Goal: Task Accomplishment & Management: Use online tool/utility

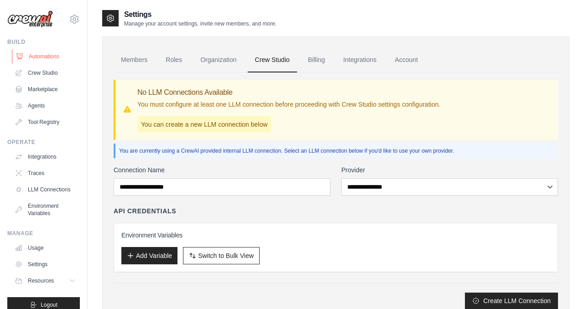
click at [45, 57] on link "Automations" at bounding box center [46, 56] width 69 height 15
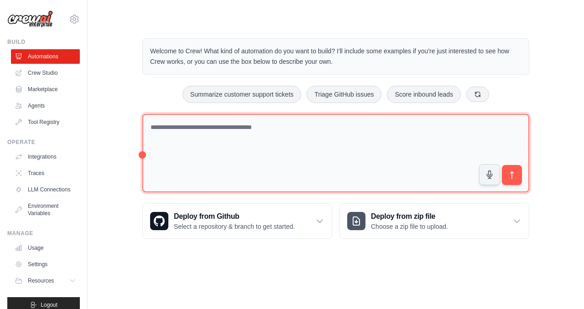
click at [381, 131] on textarea at bounding box center [335, 153] width 387 height 79
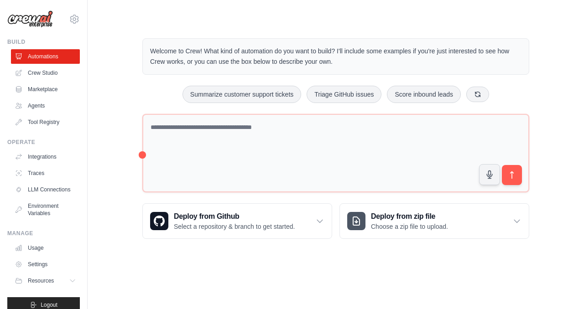
click at [461, 229] on div "Step 1" at bounding box center [479, 230] width 141 height 7
click at [511, 221] on div "Step 1 Create an automation Describe the automation you want to build, select a…" at bounding box center [485, 260] width 166 height 81
click at [411, 219] on h3 "Deploy from zip file" at bounding box center [409, 216] width 77 height 11
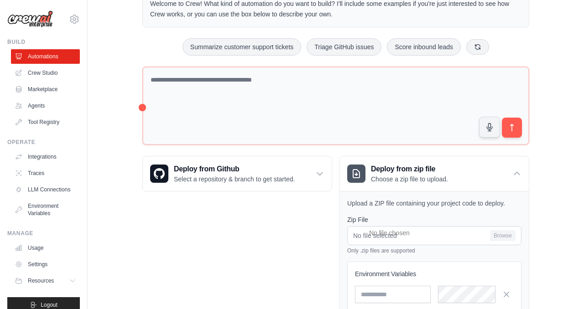
scroll to position [62, 0]
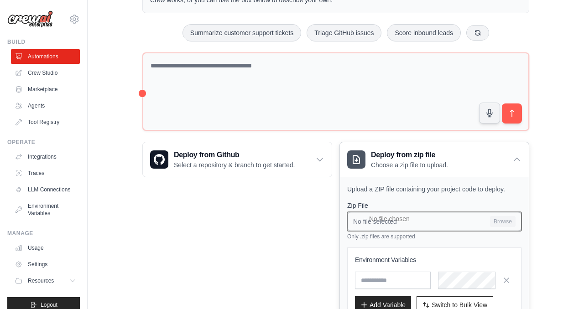
click at [503, 219] on input "No file selected Browse" at bounding box center [434, 221] width 174 height 19
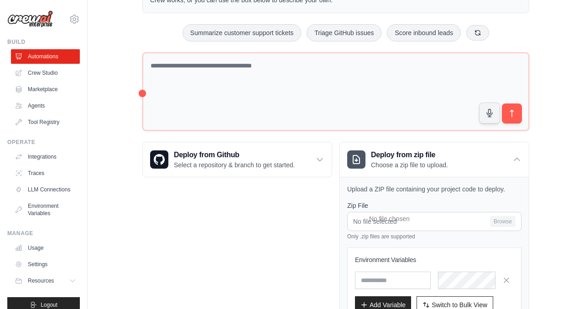
click at [284, 243] on div "Deploy from Github Select a repository & branch to get started. Connect GitHub …" at bounding box center [237, 249] width 190 height 214
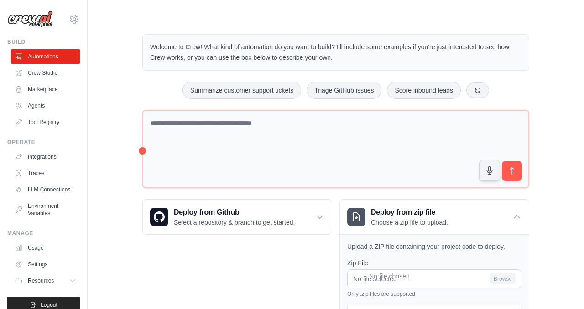
scroll to position [0, 0]
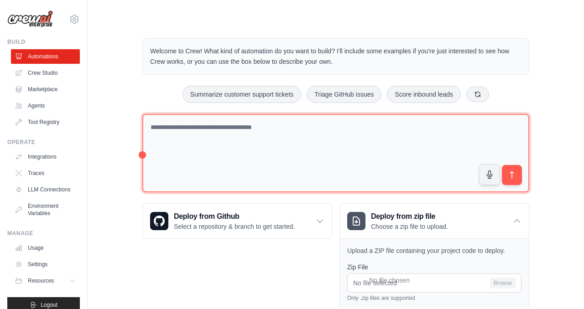
click at [343, 138] on textarea at bounding box center [335, 153] width 387 height 79
click at [284, 142] on textarea at bounding box center [335, 153] width 387 height 79
paste textarea "**********"
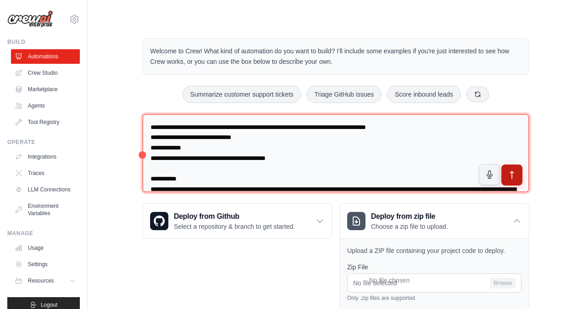
type textarea "**********"
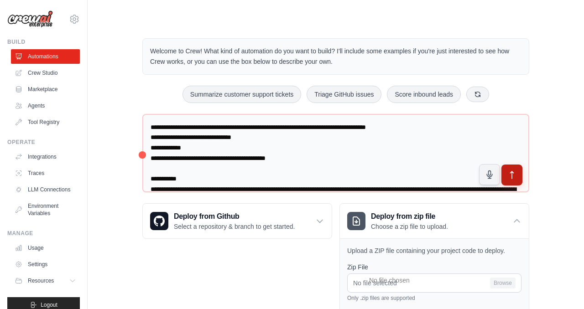
click at [514, 173] on icon "submit" at bounding box center [512, 176] width 10 height 10
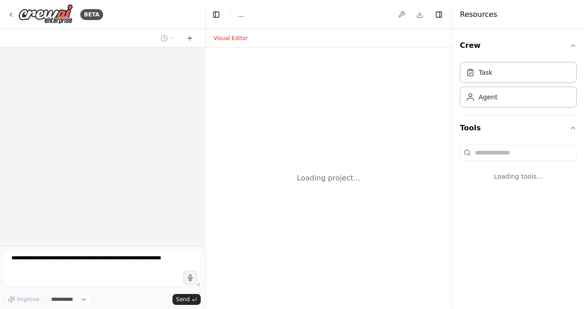
select select "****"
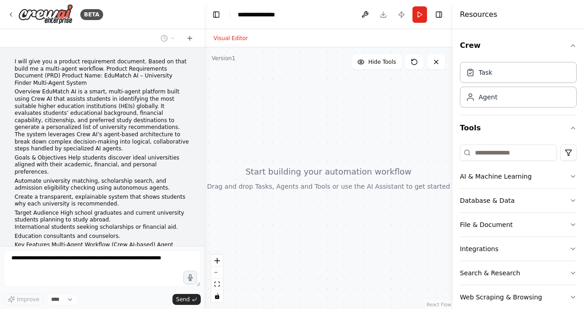
scroll to position [286, 0]
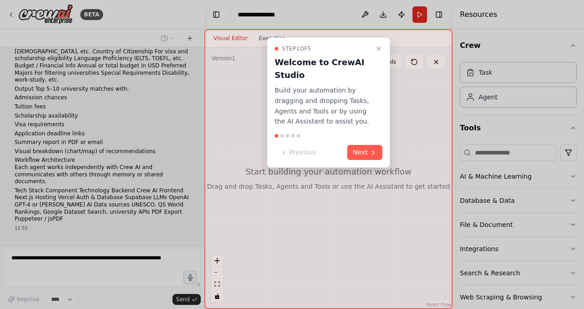
click at [366, 161] on div "Step 1 of 5 Welcome to CrewAI Studio Build your automation by dragging and drop…" at bounding box center [328, 102] width 123 height 130
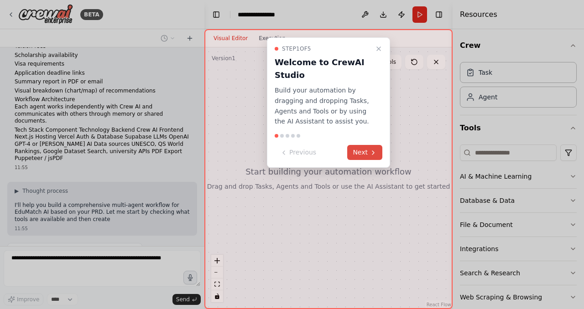
click at [372, 150] on icon at bounding box center [372, 152] width 7 height 7
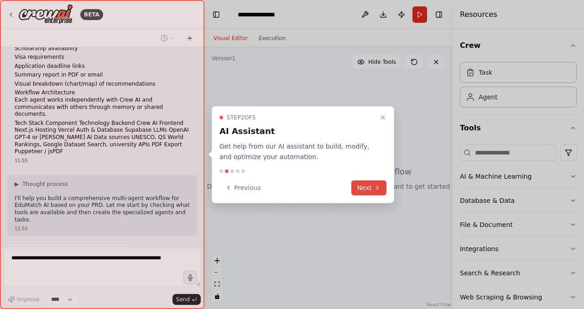
click at [372, 190] on button "Next" at bounding box center [368, 187] width 35 height 15
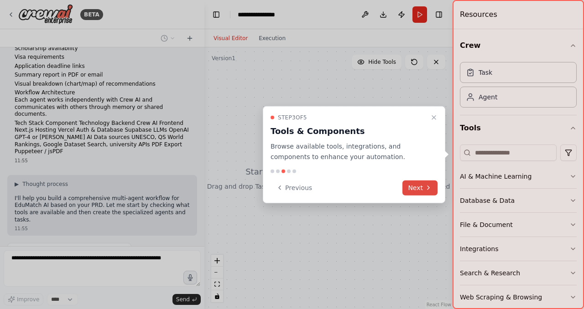
click at [430, 185] on icon at bounding box center [427, 187] width 7 height 7
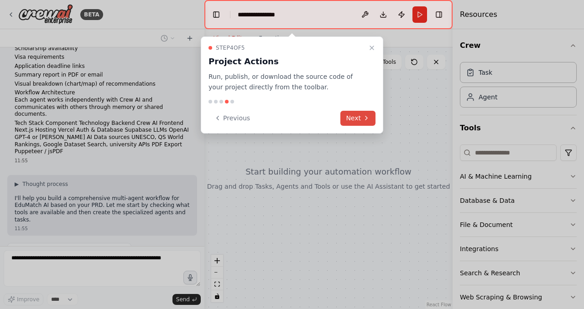
click at [367, 121] on icon at bounding box center [365, 117] width 7 height 7
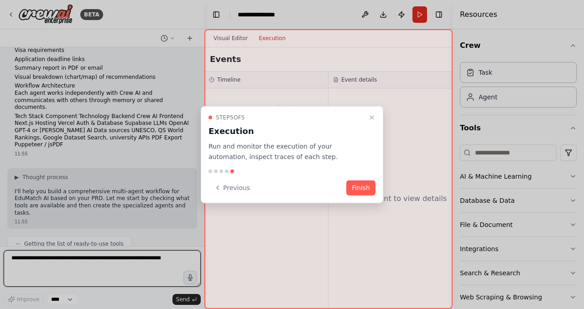
scroll to position [391, 0]
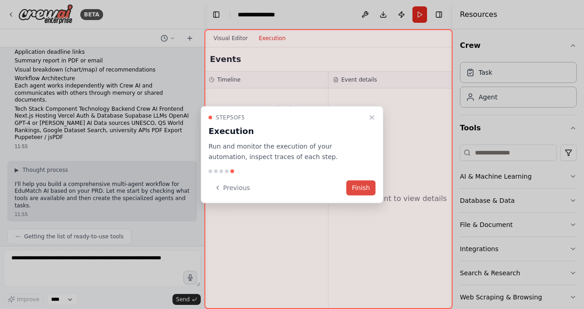
click at [360, 189] on button "Finish" at bounding box center [360, 187] width 29 height 15
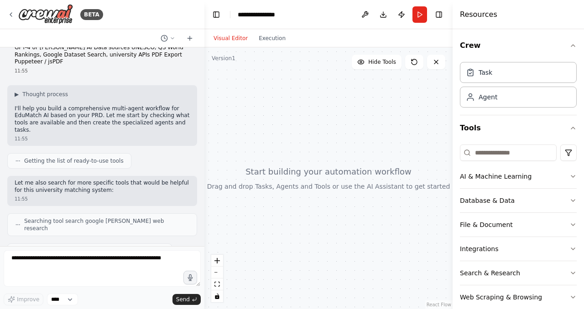
scroll to position [520, 0]
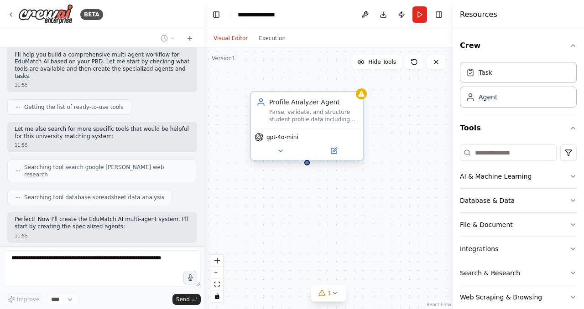
click at [328, 136] on div "gpt-4o-mini" at bounding box center [306, 137] width 105 height 9
click at [339, 150] on button at bounding box center [334, 150] width 52 height 11
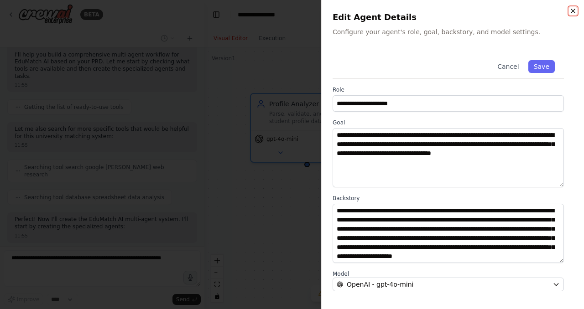
scroll to position [580, 0]
click at [569, 11] on icon "button" at bounding box center [572, 10] width 7 height 7
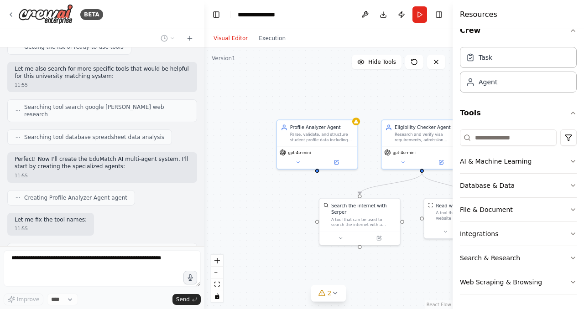
scroll to position [610, 0]
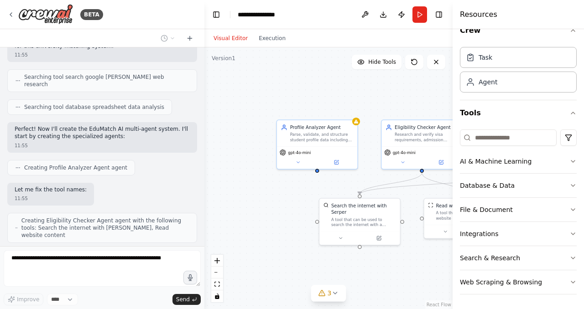
click at [378, 269] on div ".deletable-edge-delete-btn { width: 20px; height: 20px; border: 0px solid #ffff…" at bounding box center [328, 178] width 248 height 262
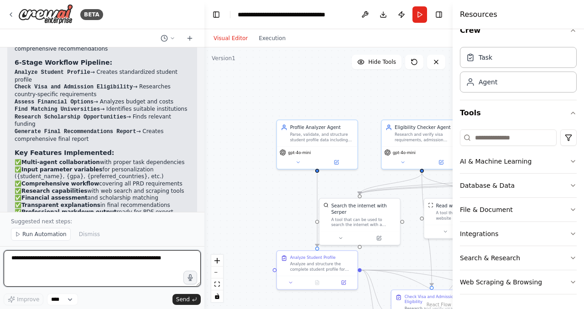
scroll to position [1364, 0]
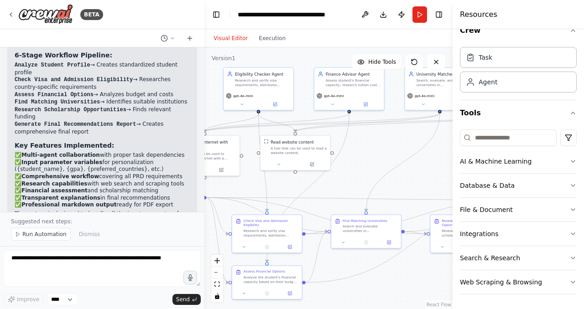
drag, startPoint x: 387, startPoint y: 108, endPoint x: 244, endPoint y: 37, distance: 159.4
click at [244, 37] on div "Visual Editor Execution Version 1 Hide Tools .deletable-edge-delete-btn { width…" at bounding box center [328, 169] width 248 height 280
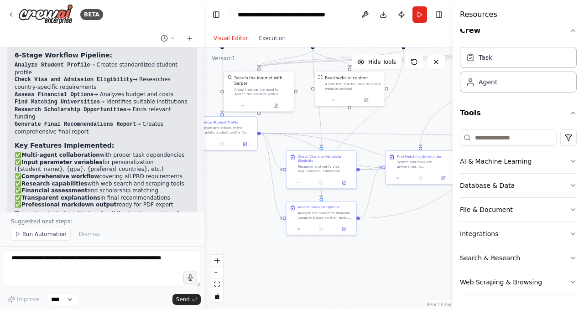
drag, startPoint x: 348, startPoint y: 171, endPoint x: 403, endPoint y: 107, distance: 84.4
click at [403, 107] on div ".deletable-edge-delete-btn { width: 20px; height: 20px; border: 0px solid #ffff…" at bounding box center [328, 178] width 248 height 262
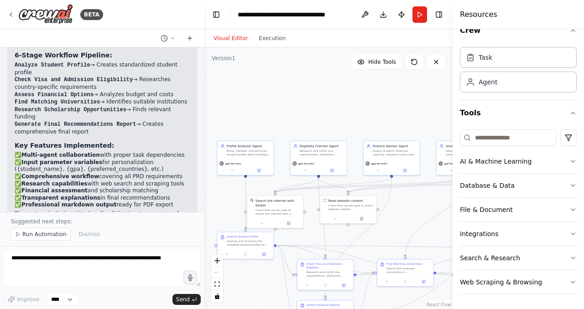
drag, startPoint x: 403, startPoint y: 109, endPoint x: 391, endPoint y: 226, distance: 117.3
click at [391, 226] on div ".deletable-edge-delete-btn { width: 20px; height: 20px; border: 0px solid #ffff…" at bounding box center [328, 178] width 248 height 262
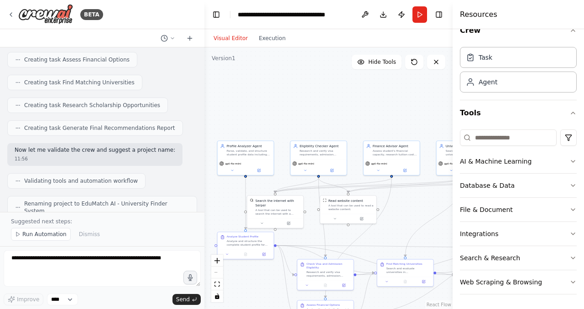
scroll to position [1179, 0]
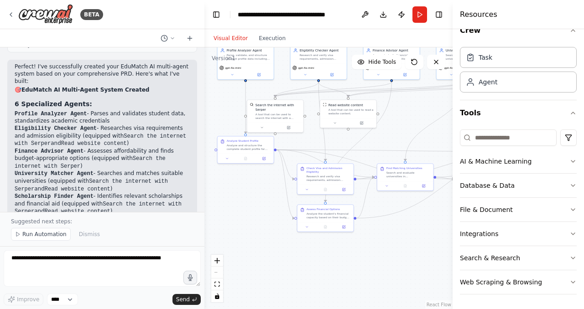
drag, startPoint x: 357, startPoint y: 132, endPoint x: 354, endPoint y: 36, distance: 96.7
click at [356, 36] on div "Visual Editor Execution Version 1 Hide Tools .deletable-edge-delete-btn { width…" at bounding box center [328, 169] width 248 height 280
click at [269, 46] on div "Visual Editor Execution" at bounding box center [249, 38] width 83 height 18
click at [270, 38] on button "Execution" at bounding box center [272, 38] width 38 height 11
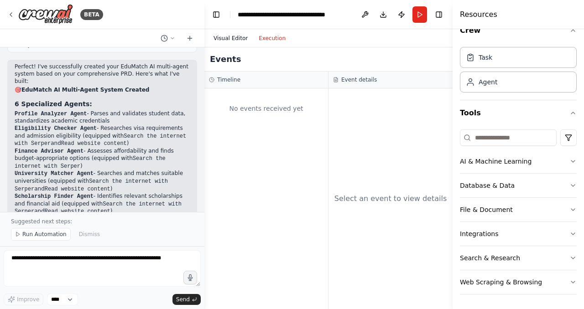
click at [230, 36] on button "Visual Editor" at bounding box center [230, 38] width 45 height 11
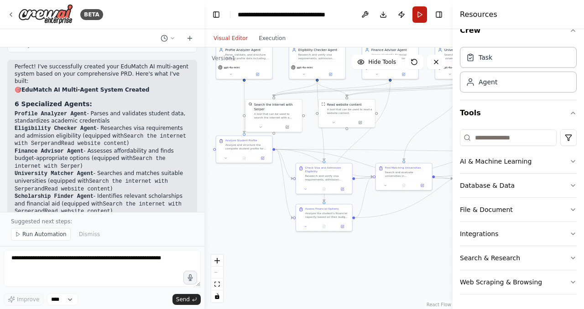
click at [419, 18] on button "Run" at bounding box center [419, 14] width 15 height 16
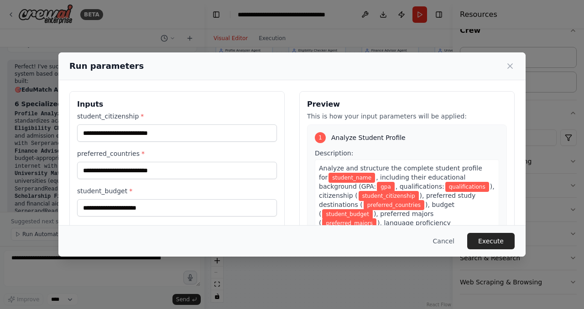
click at [411, 112] on p "This is how your input parameters will be applied:" at bounding box center [407, 116] width 200 height 9
click at [194, 137] on input "student_citizenship *" at bounding box center [177, 132] width 200 height 17
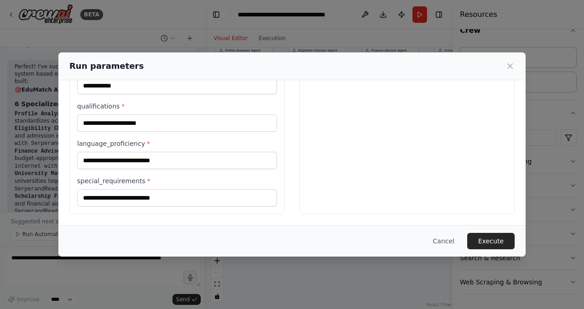
scroll to position [0, 0]
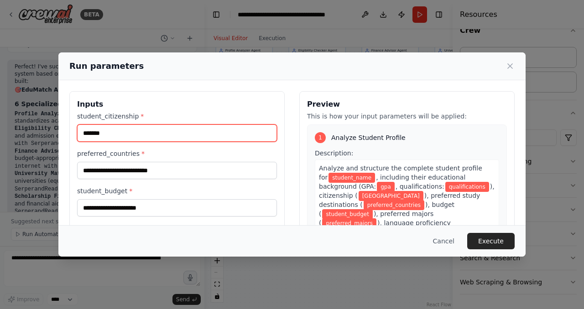
type input "*******"
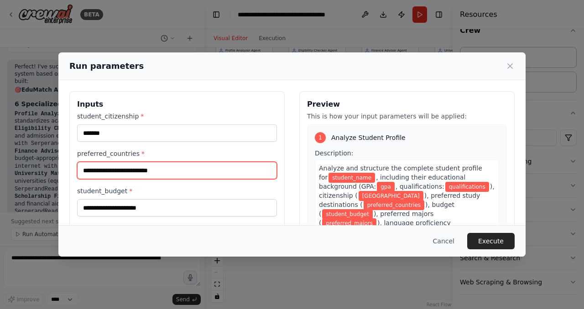
click at [179, 171] on input "preferred_countries *" at bounding box center [177, 170] width 200 height 17
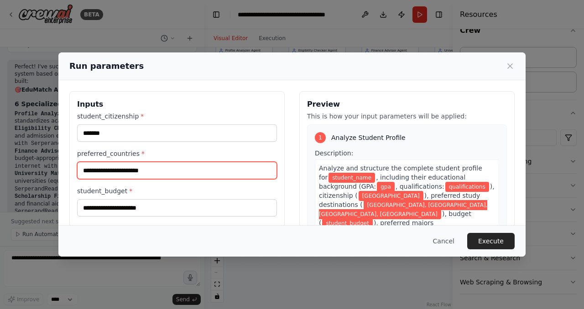
type input "**********"
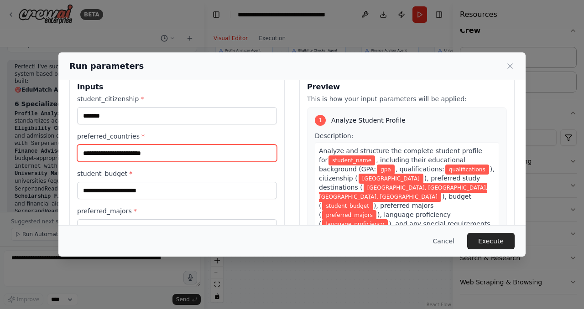
scroll to position [18, 0]
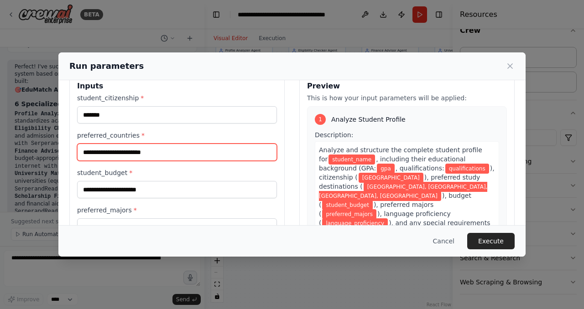
drag, startPoint x: 138, startPoint y: 154, endPoint x: 51, endPoint y: 150, distance: 86.7
click at [51, 150] on div "**********" at bounding box center [292, 154] width 584 height 309
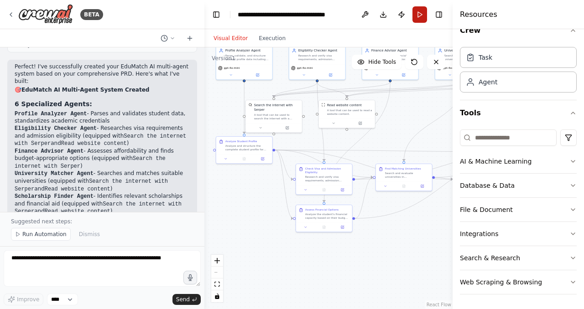
click at [422, 19] on button "Run" at bounding box center [419, 14] width 15 height 16
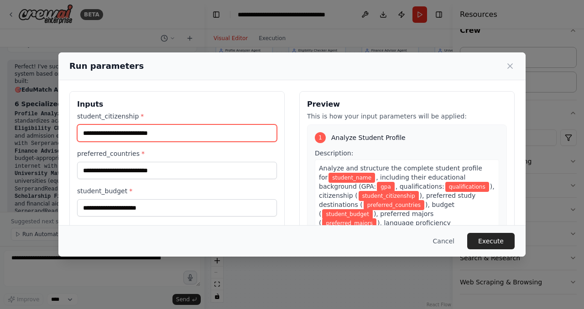
click at [162, 130] on input "student_citizenship *" at bounding box center [177, 132] width 200 height 17
type input "*******"
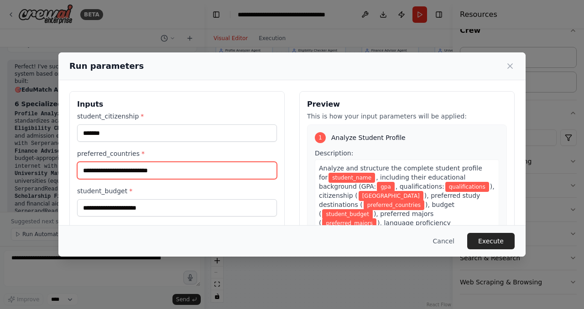
click at [160, 168] on input "preferred_countries *" at bounding box center [177, 170] width 200 height 17
type input "**********"
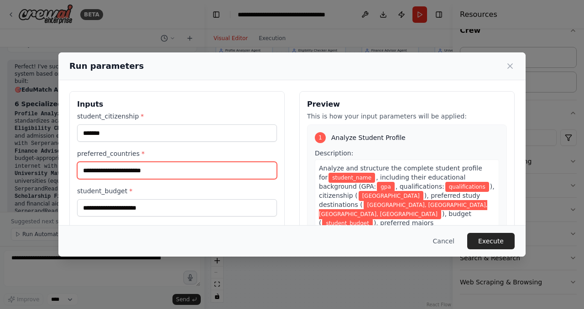
drag, startPoint x: 171, startPoint y: 174, endPoint x: 71, endPoint y: 170, distance: 100.4
click at [71, 170] on div "**********" at bounding box center [176, 269] width 215 height 357
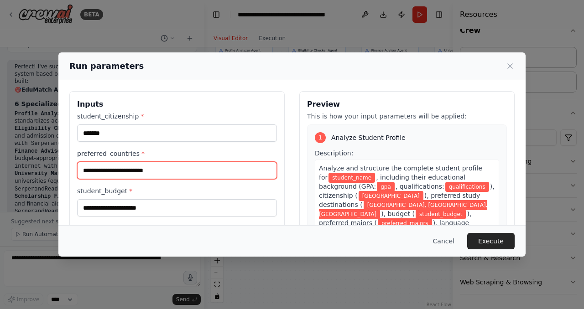
scroll to position [49, 0]
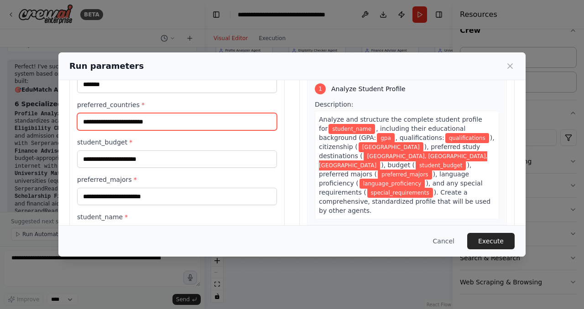
type input "**********"
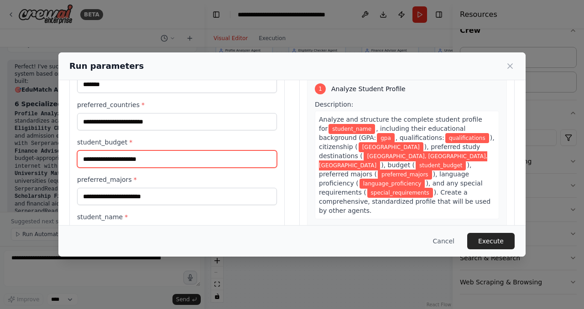
click at [158, 163] on input "student_budget *" at bounding box center [177, 158] width 200 height 17
type input "**********"
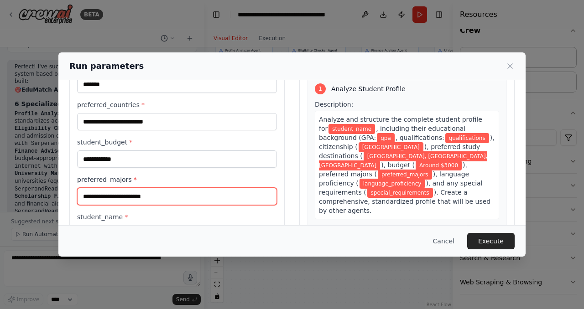
click at [136, 198] on input "preferred_majors *" at bounding box center [177, 196] width 200 height 17
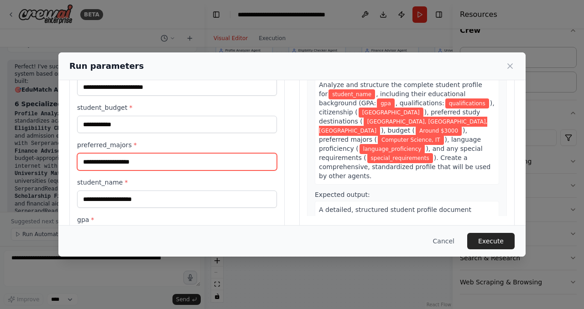
type input "**********"
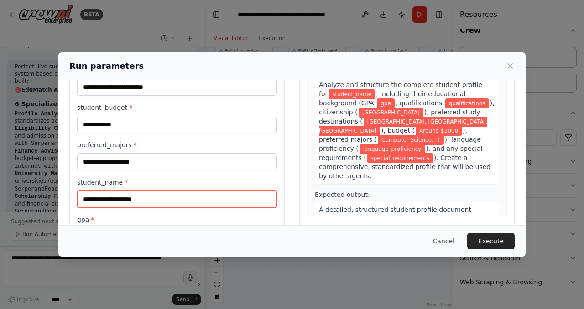
click at [159, 195] on input "student_name *" at bounding box center [177, 199] width 200 height 17
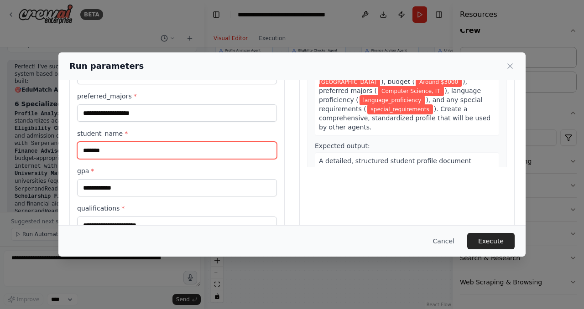
scroll to position [158, 0]
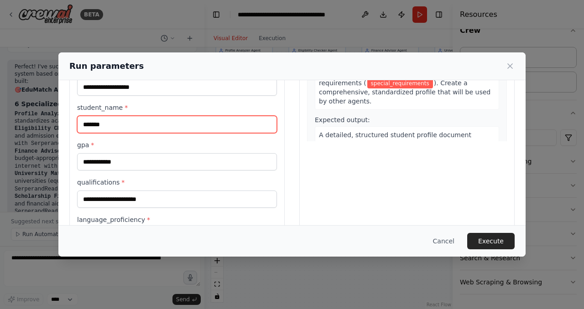
type input "*******"
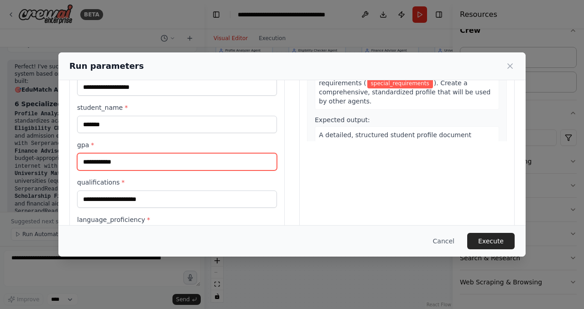
click at [184, 165] on input "gpa *" at bounding box center [177, 161] width 200 height 17
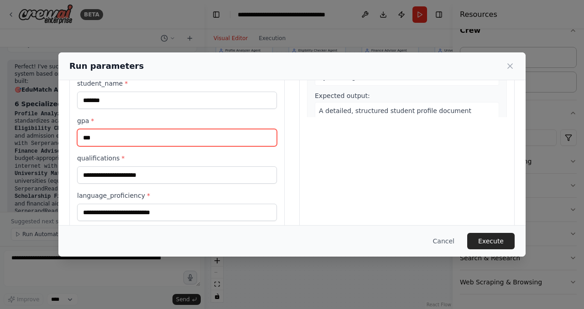
type input "***"
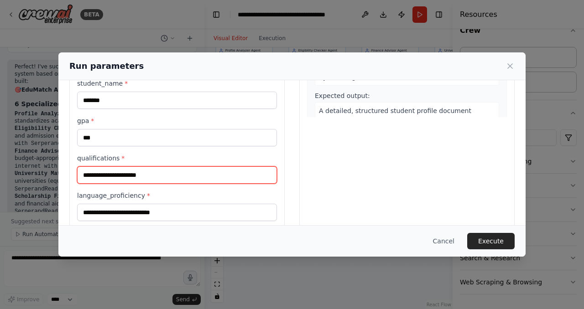
click at [209, 175] on input "qualifications *" at bounding box center [177, 174] width 200 height 17
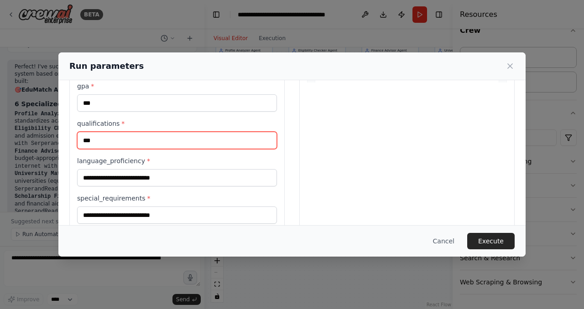
scroll to position [220, 0]
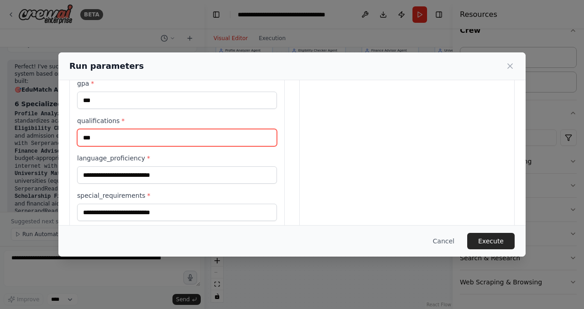
type input "***"
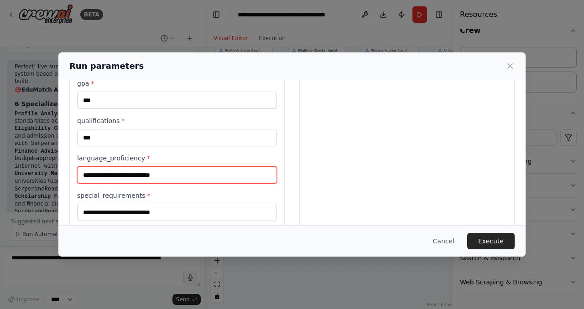
click at [219, 173] on input "language_proficiency *" at bounding box center [177, 174] width 200 height 17
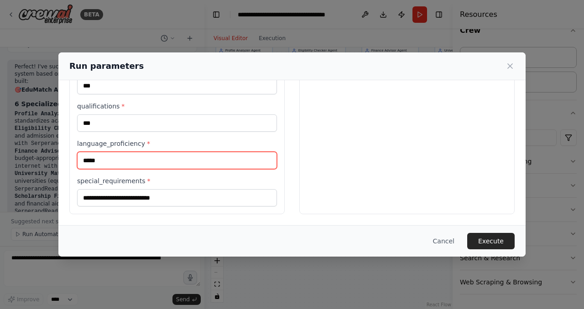
type input "*****"
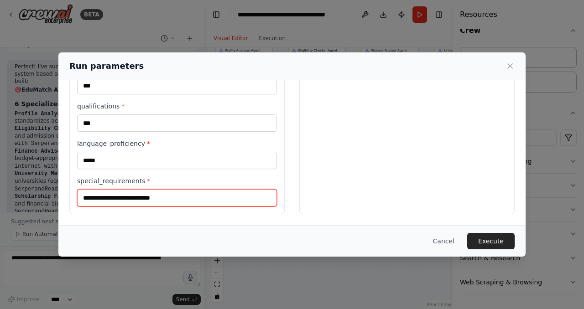
click at [169, 194] on input "special_requirements *" at bounding box center [177, 197] width 200 height 17
type input "*"
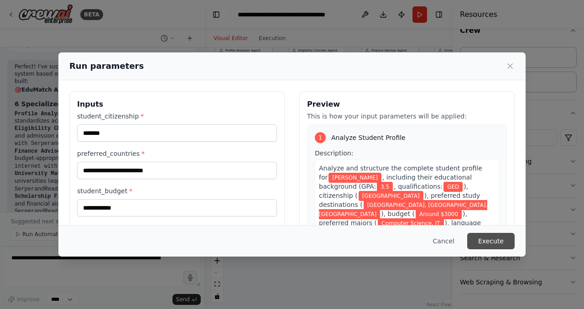
type input "**********"
click at [501, 245] on button "Execute" at bounding box center [490, 241] width 47 height 16
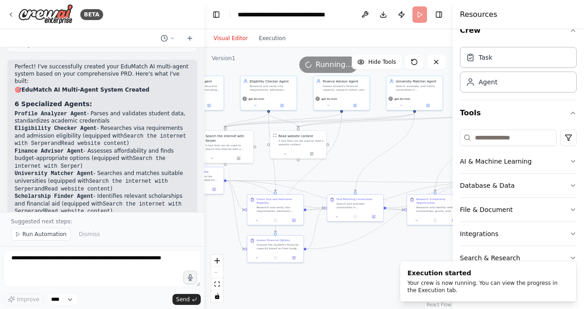
drag, startPoint x: 413, startPoint y: 126, endPoint x: 365, endPoint y: 155, distance: 55.8
click at [365, 155] on div ".deletable-edge-delete-btn { width: 20px; height: 20px; border: 0px solid #ffff…" at bounding box center [328, 178] width 248 height 262
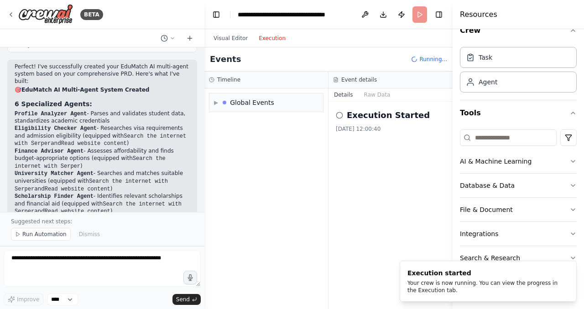
click at [274, 36] on button "Execution" at bounding box center [272, 38] width 38 height 11
click at [406, 110] on h2 "Execution Started" at bounding box center [387, 115] width 83 height 13
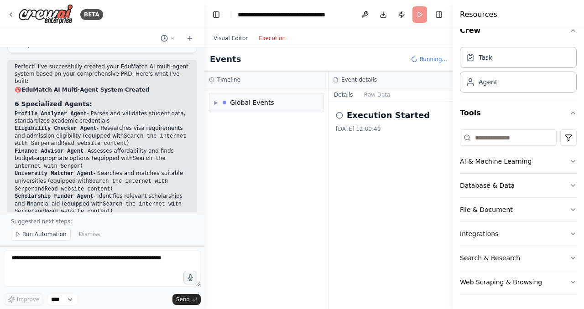
click at [339, 116] on icon at bounding box center [339, 115] width 7 height 7
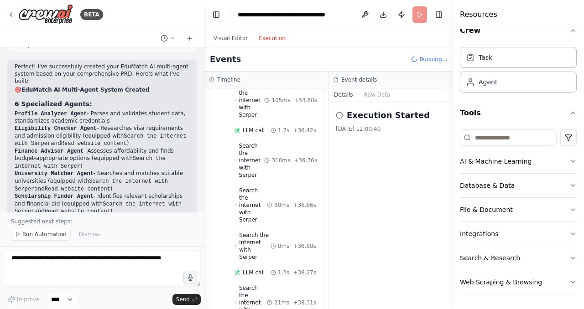
scroll to position [4941, 0]
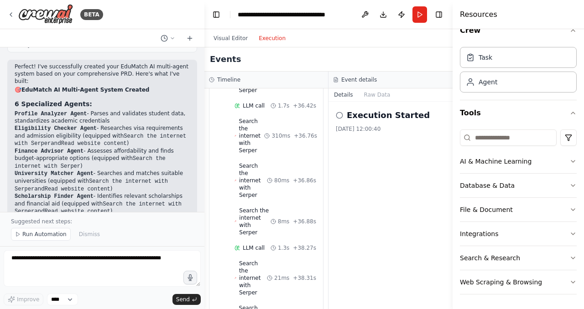
click at [367, 119] on h2 "Execution Started" at bounding box center [387, 115] width 83 height 13
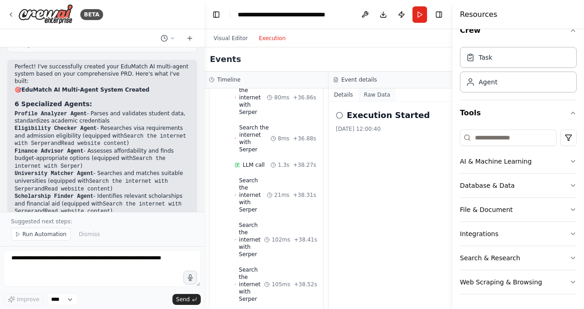
click at [373, 99] on button "Raw Data" at bounding box center [376, 94] width 37 height 13
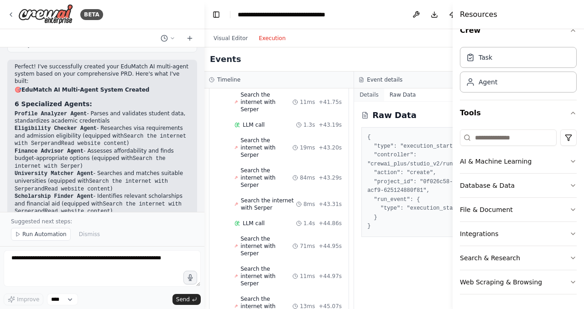
click at [365, 98] on button "Details" at bounding box center [369, 94] width 30 height 13
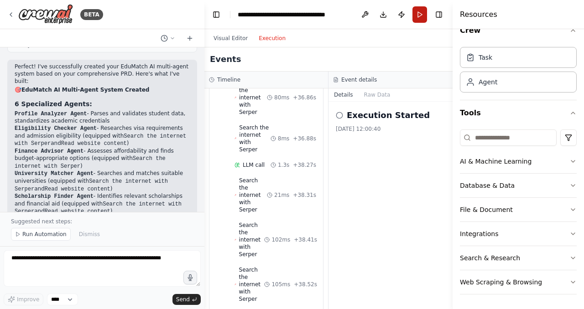
click at [419, 21] on button "Run" at bounding box center [419, 14] width 15 height 16
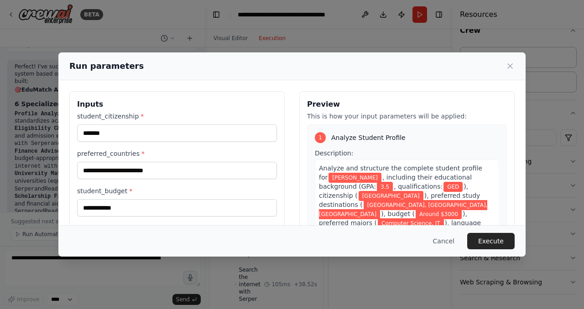
scroll to position [234, 0]
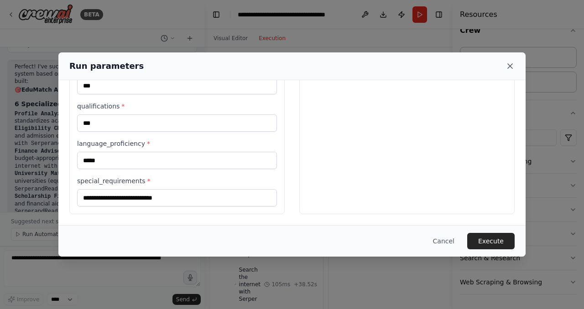
click at [513, 68] on icon at bounding box center [509, 66] width 9 height 9
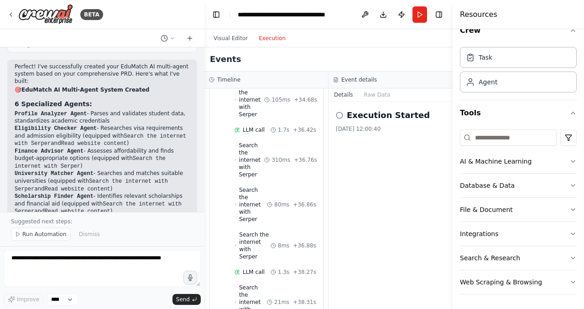
scroll to position [5024, 0]
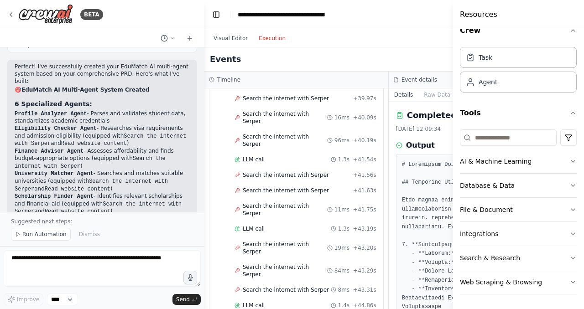
click at [436, 62] on div "Events" at bounding box center [388, 59] width 368 height 24
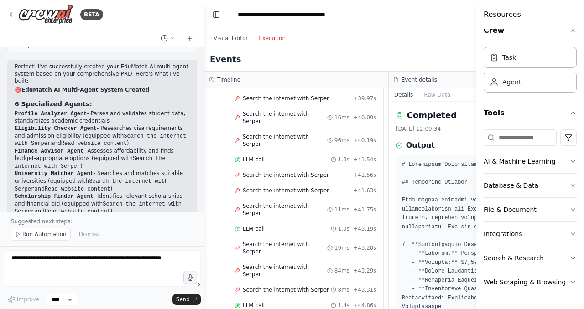
drag, startPoint x: 453, startPoint y: 61, endPoint x: 583, endPoint y: 60, distance: 129.9
click at [583, 60] on div "Resources Crew Task Agent Tools AI & Machine Learning Database & Data File & Do…" at bounding box center [530, 154] width 108 height 309
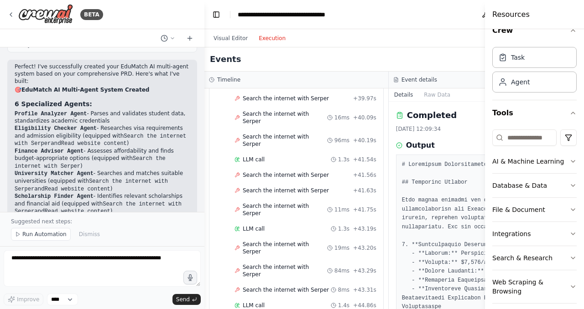
drag, startPoint x: 477, startPoint y: 12, endPoint x: 573, endPoint y: 12, distance: 96.2
click at [573, 12] on div "Resources Crew Task Agent Tools AI & Machine Learning Database & Data File & Do…" at bounding box center [534, 154] width 99 height 309
click at [457, 82] on div "Event details" at bounding box center [480, 79] width 175 height 7
click at [574, 34] on icon "button" at bounding box center [572, 30] width 7 height 7
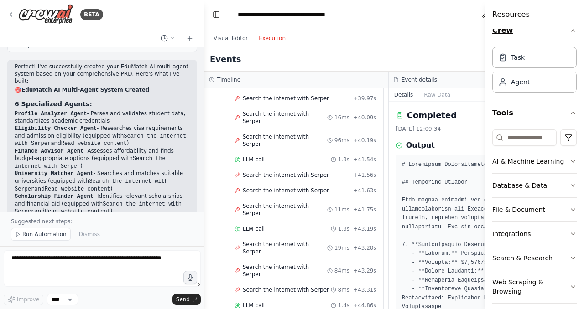
scroll to position [0, 0]
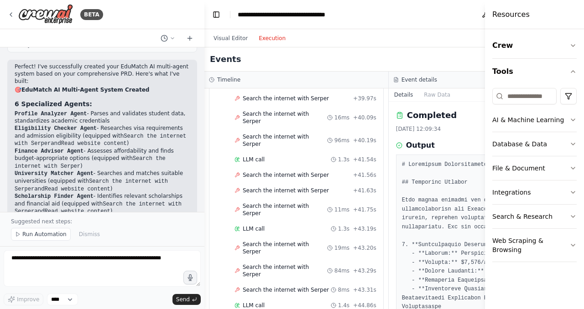
click at [356, 68] on div "Events" at bounding box center [388, 59] width 368 height 24
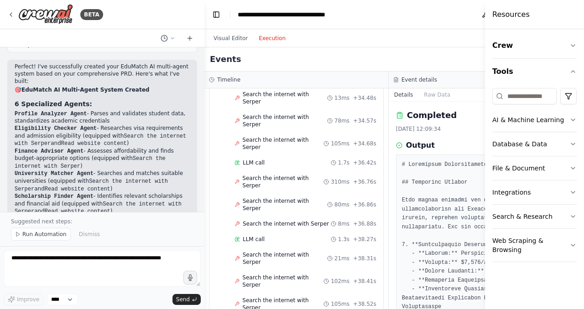
scroll to position [3248, 0]
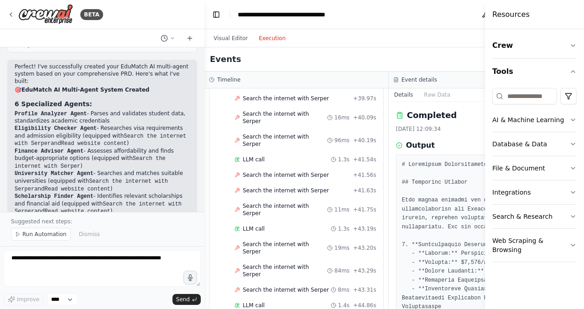
click at [414, 146] on h3 "Output" at bounding box center [420, 145] width 29 height 11
click at [547, 13] on div "Resources" at bounding box center [534, 14] width 99 height 29
click at [238, 39] on button "Visual Editor" at bounding box center [230, 38] width 45 height 11
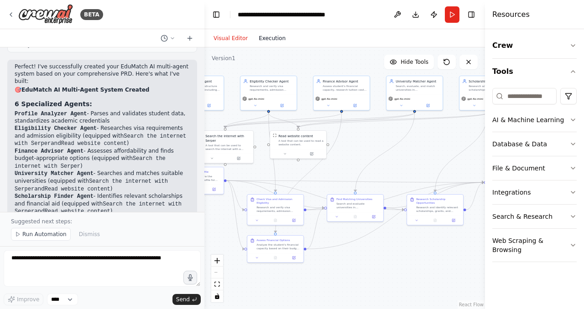
click at [263, 37] on button "Execution" at bounding box center [272, 38] width 38 height 11
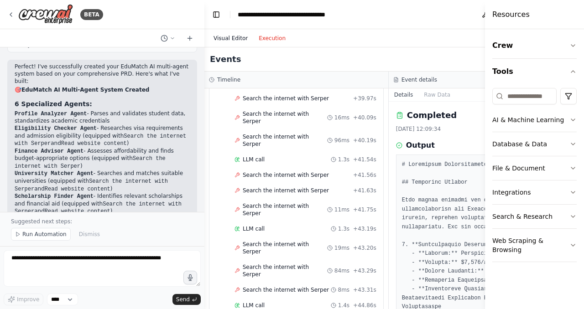
click at [234, 41] on button "Visual Editor" at bounding box center [230, 38] width 45 height 11
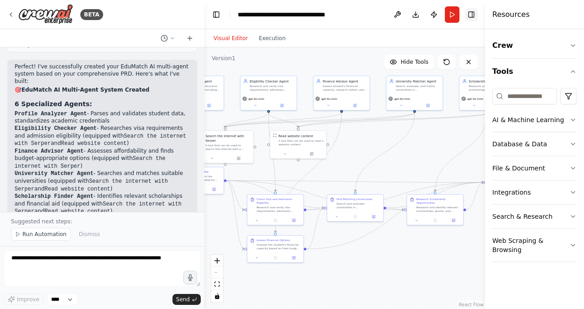
click at [474, 12] on button "Toggle Right Sidebar" at bounding box center [471, 14] width 13 height 13
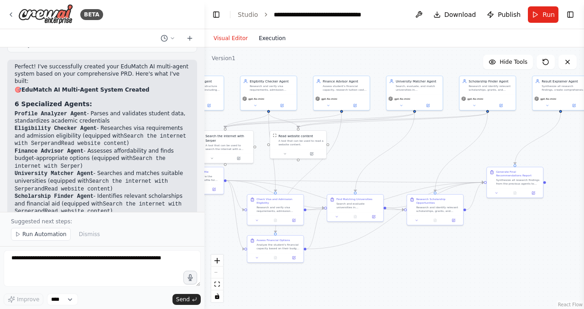
click at [269, 38] on button "Execution" at bounding box center [272, 38] width 38 height 11
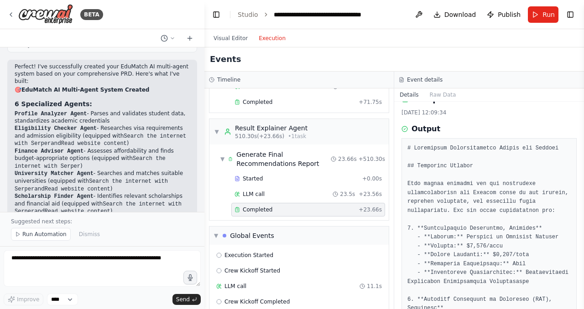
scroll to position [0, 0]
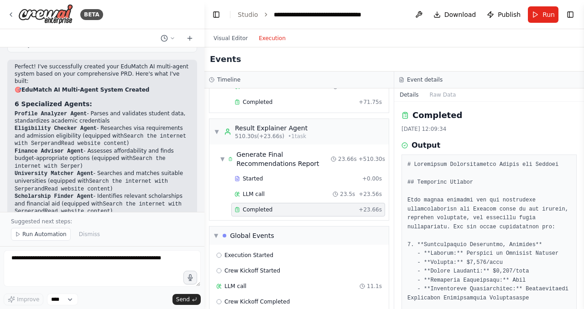
click at [225, 43] on div "Visual Editor Execution" at bounding box center [249, 38] width 83 height 18
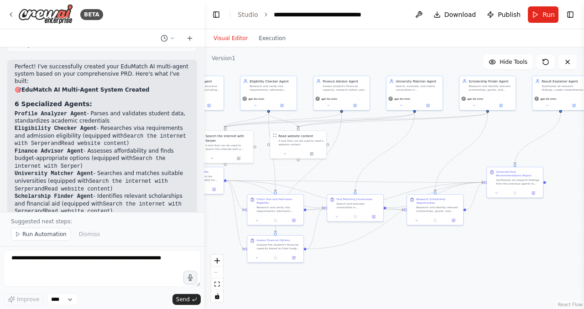
click at [229, 41] on button "Visual Editor" at bounding box center [230, 38] width 45 height 11
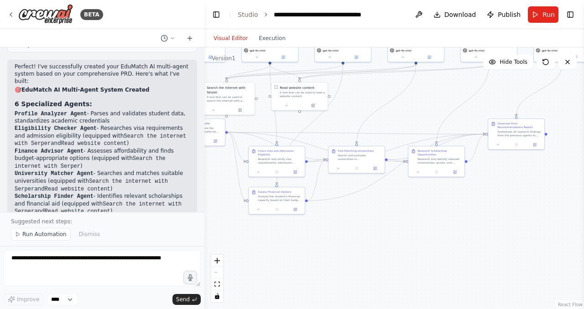
drag, startPoint x: 370, startPoint y: 140, endPoint x: 422, endPoint y: 89, distance: 72.5
click at [422, 89] on div ".deletable-edge-delete-btn { width: 20px; height: 20px; border: 0px solid #ffff…" at bounding box center [393, 178] width 379 height 262
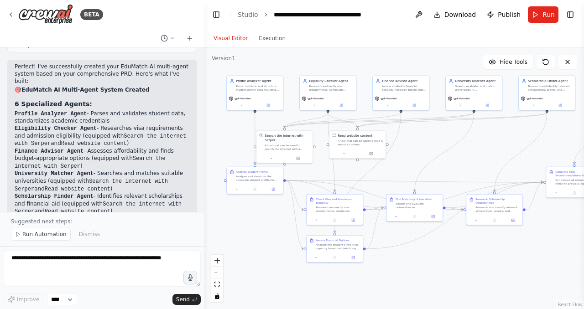
drag, startPoint x: 371, startPoint y: 130, endPoint x: 390, endPoint y: 192, distance: 64.8
click at [390, 192] on div ".deletable-edge-delete-btn { width: 20px; height: 20px; border: 0px solid #ffff…" at bounding box center [393, 178] width 379 height 262
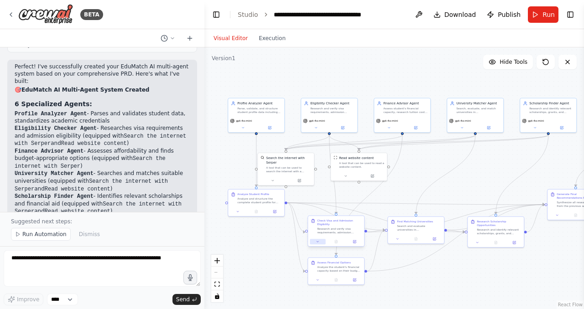
click at [318, 241] on icon at bounding box center [317, 241] width 2 height 1
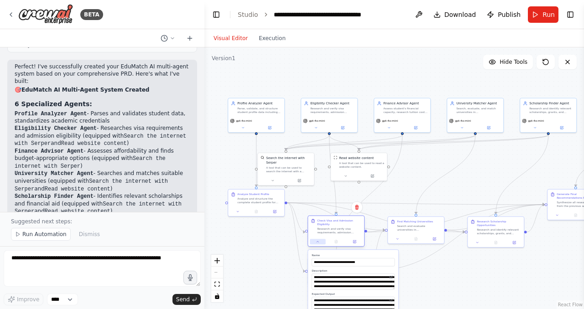
click at [318, 241] on icon at bounding box center [317, 242] width 4 height 4
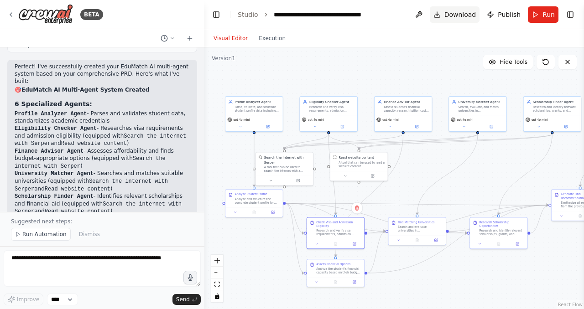
click at [470, 13] on span "Download" at bounding box center [460, 14] width 32 height 9
click at [457, 18] on span "Download" at bounding box center [460, 14] width 32 height 9
